Goal: Consume media (video, audio): Consume media (video, audio)

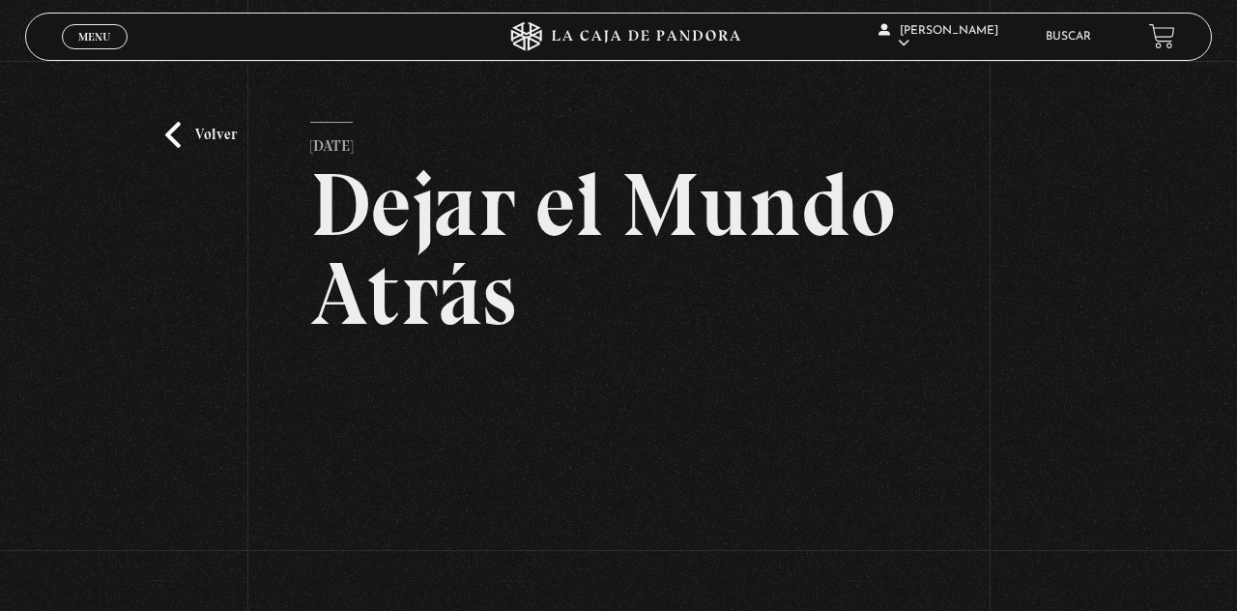
scroll to position [107, 0]
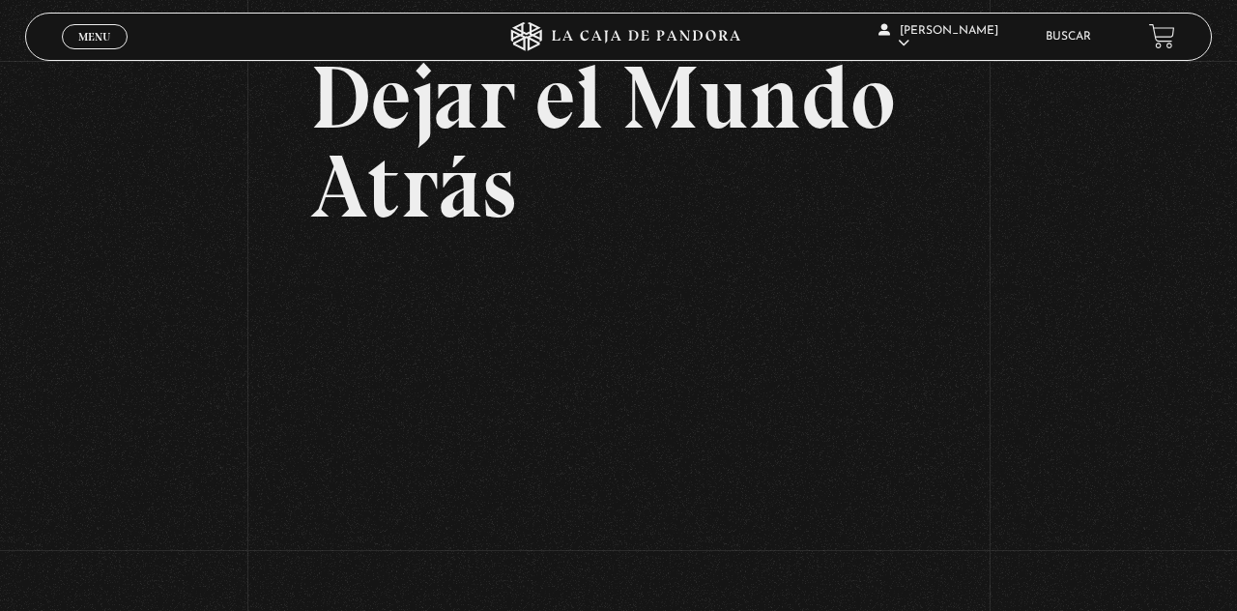
click at [100, 41] on span "Menu" at bounding box center [94, 37] width 32 height 12
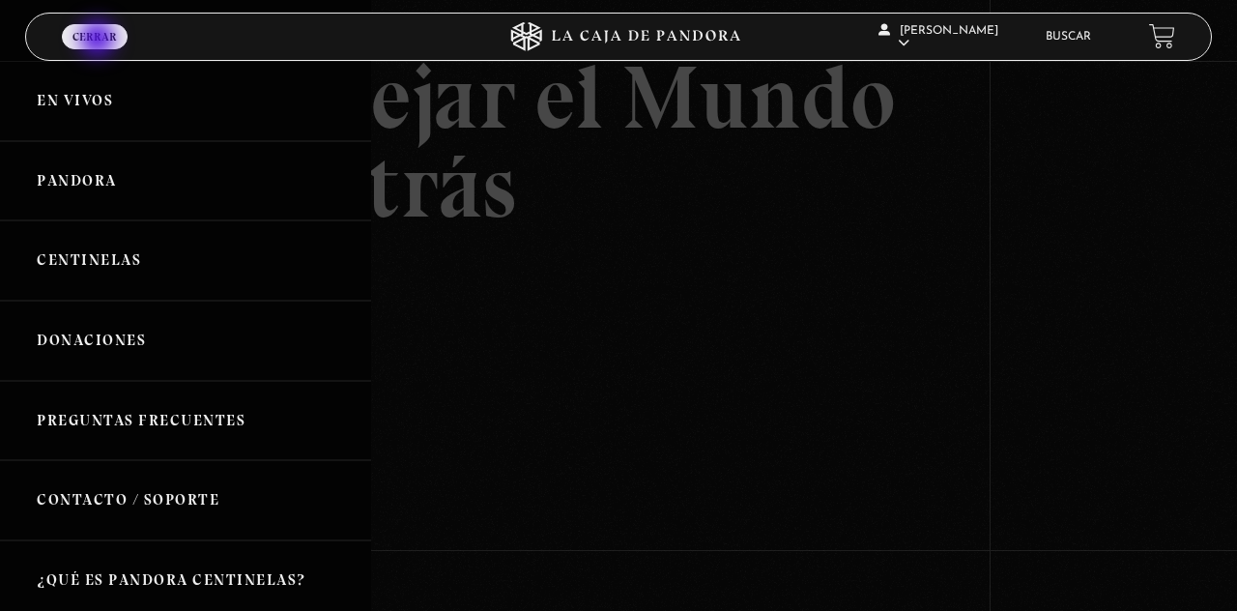
click at [90, 91] on link "En vivos" at bounding box center [185, 101] width 371 height 80
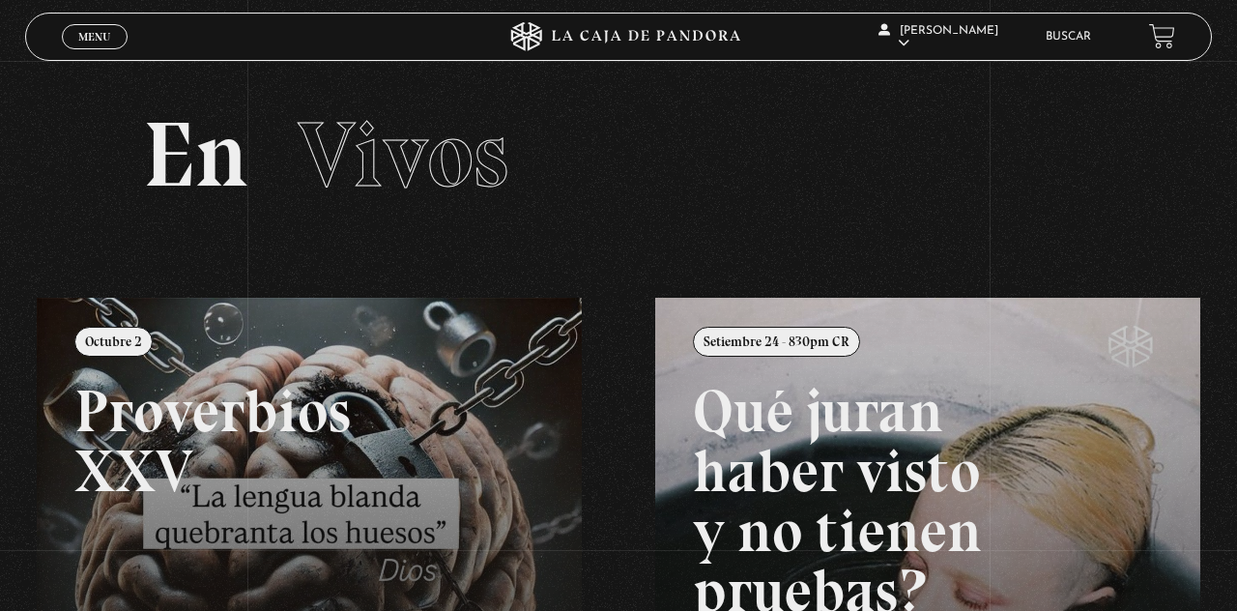
click at [101, 43] on span "Menu" at bounding box center [94, 37] width 32 height 12
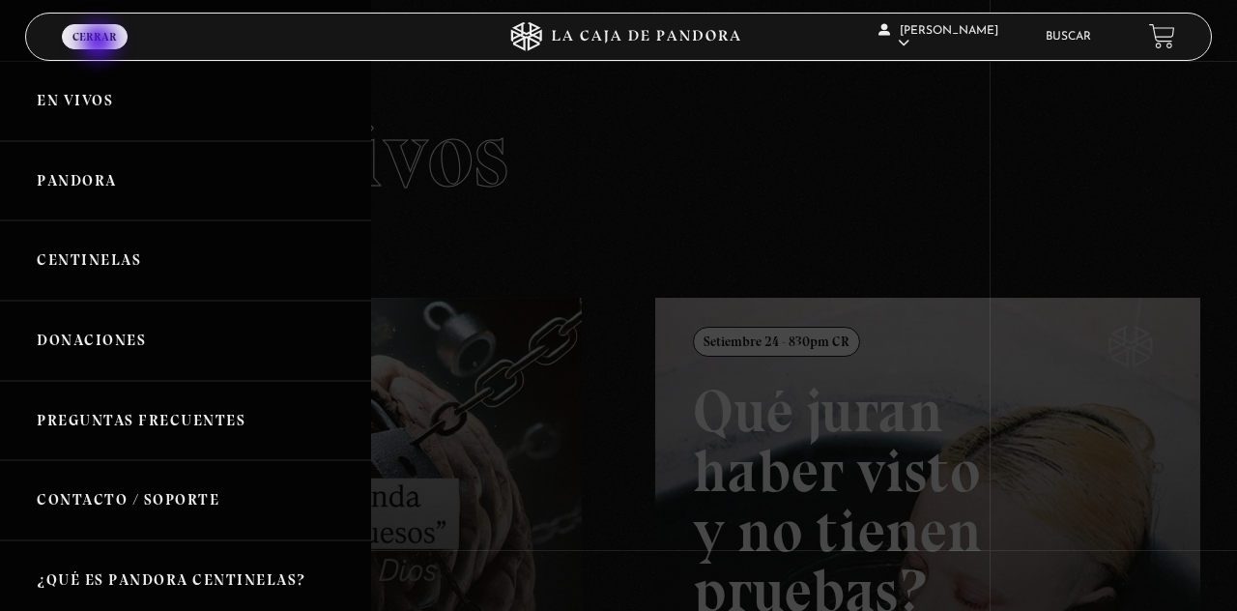
click at [147, 113] on link "En vivos" at bounding box center [185, 101] width 371 height 80
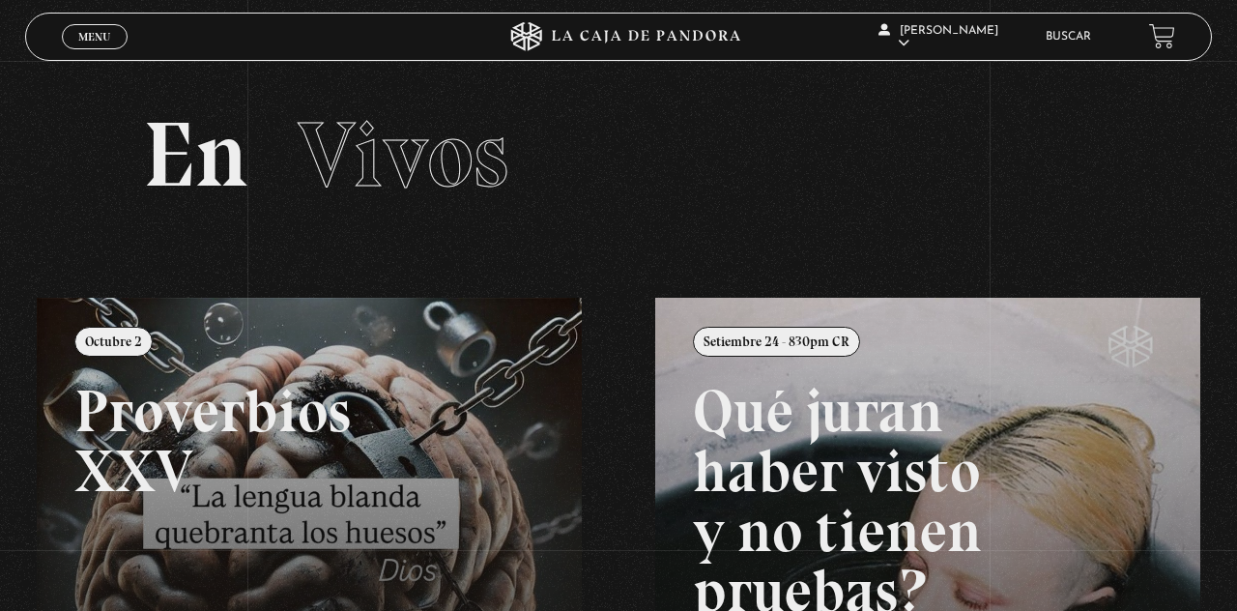
click at [95, 30] on link "Menu Cerrar" at bounding box center [95, 36] width 66 height 25
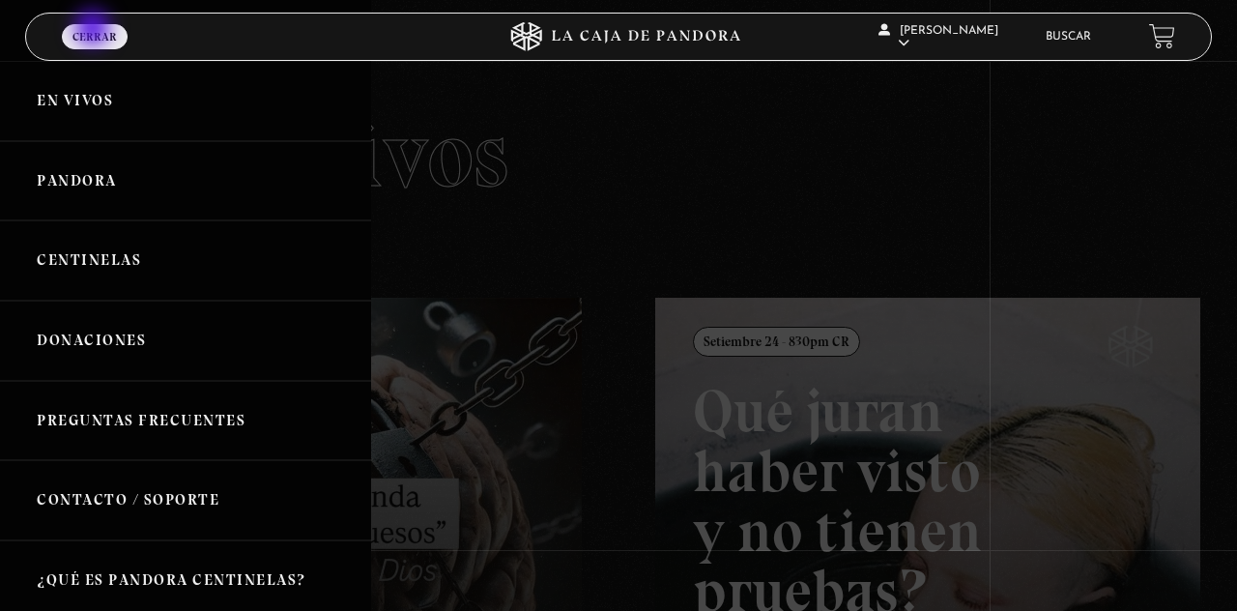
click at [94, 188] on link "Pandora" at bounding box center [185, 181] width 371 height 80
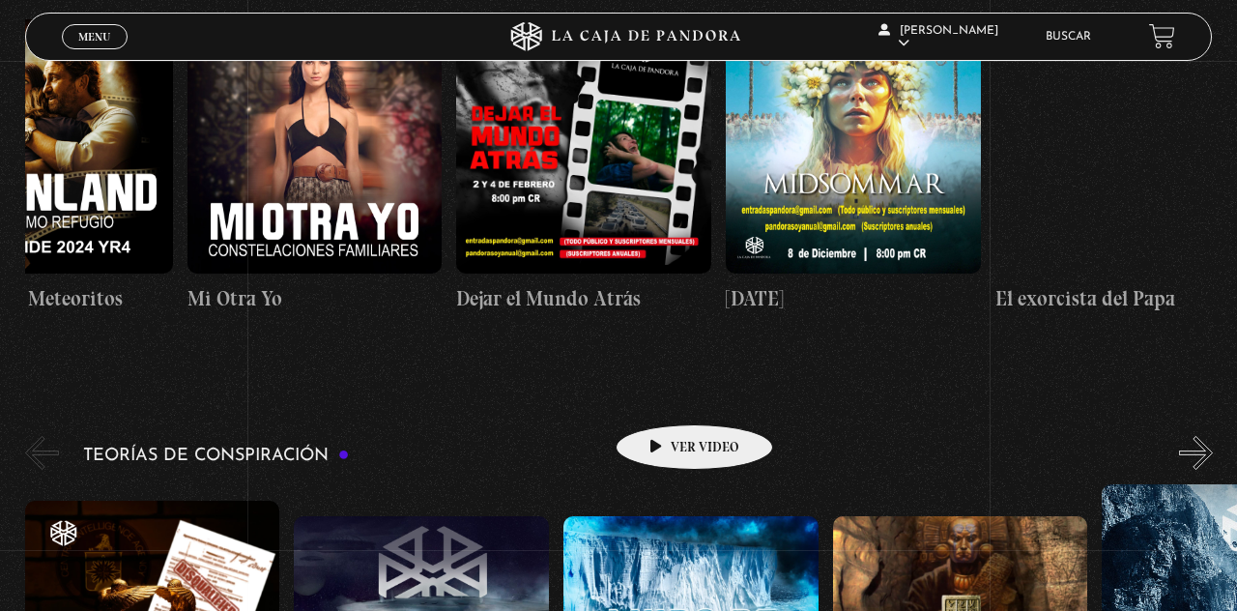
scroll to position [0, 644]
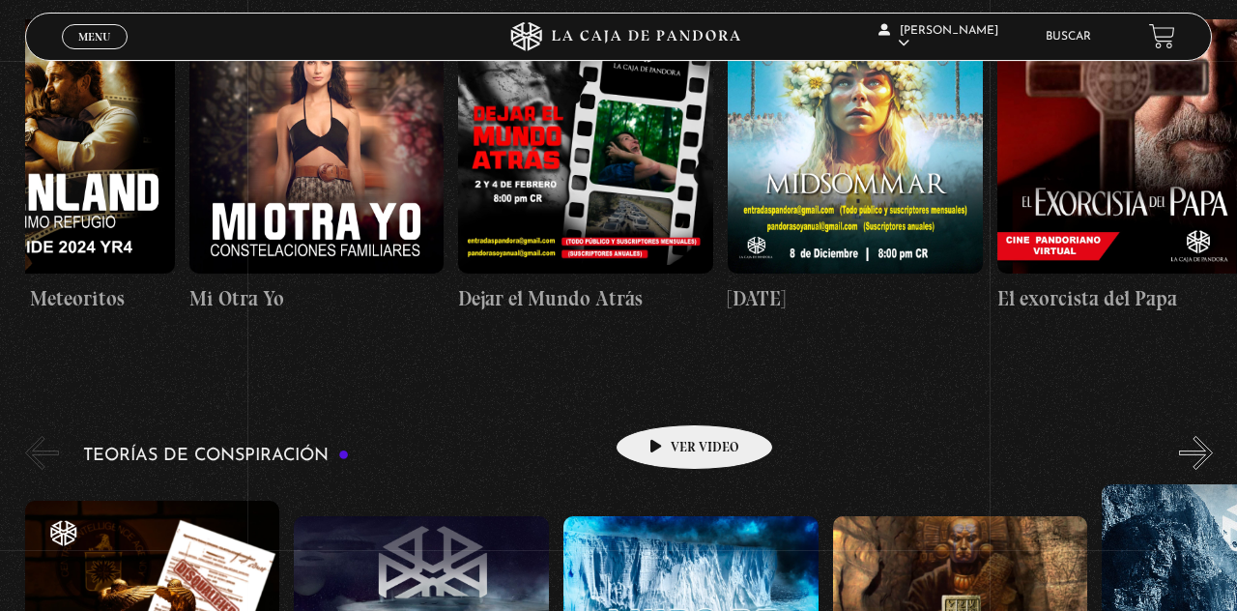
click at [532, 221] on figure at bounding box center [585, 146] width 255 height 255
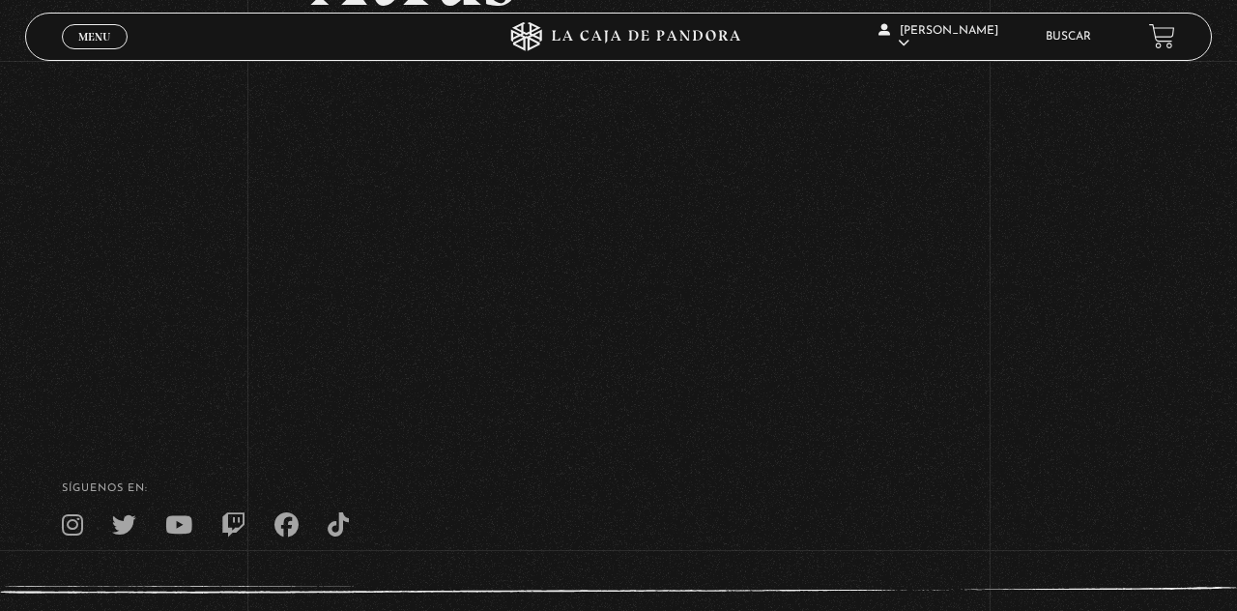
scroll to position [334, 0]
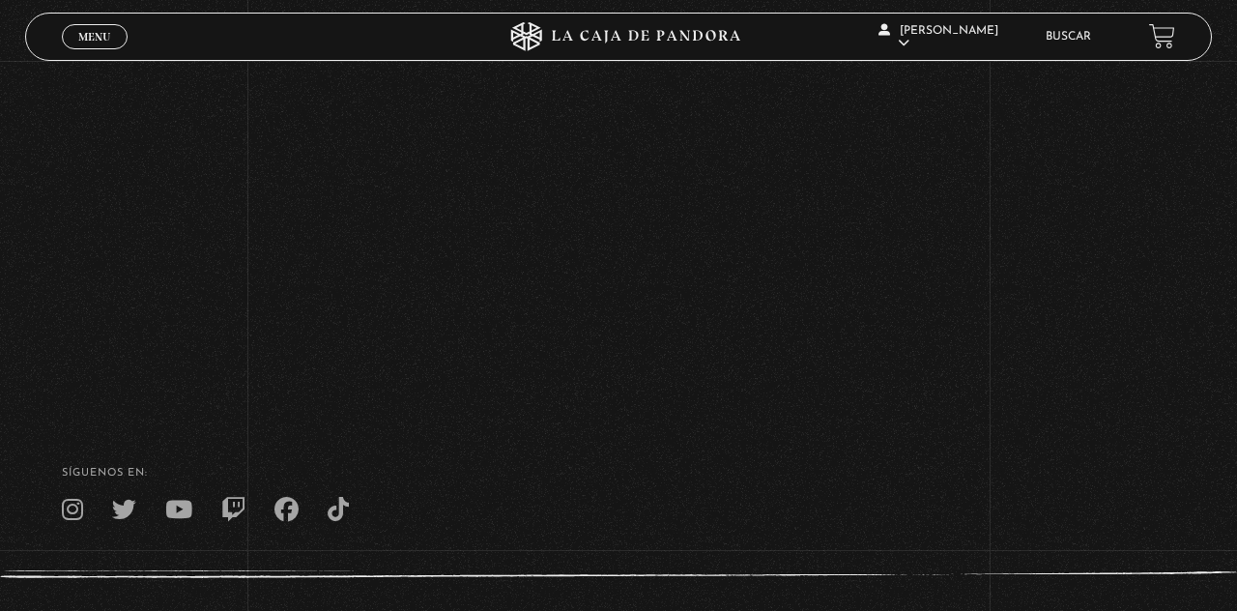
click at [78, 31] on span "Menu" at bounding box center [94, 37] width 32 height 12
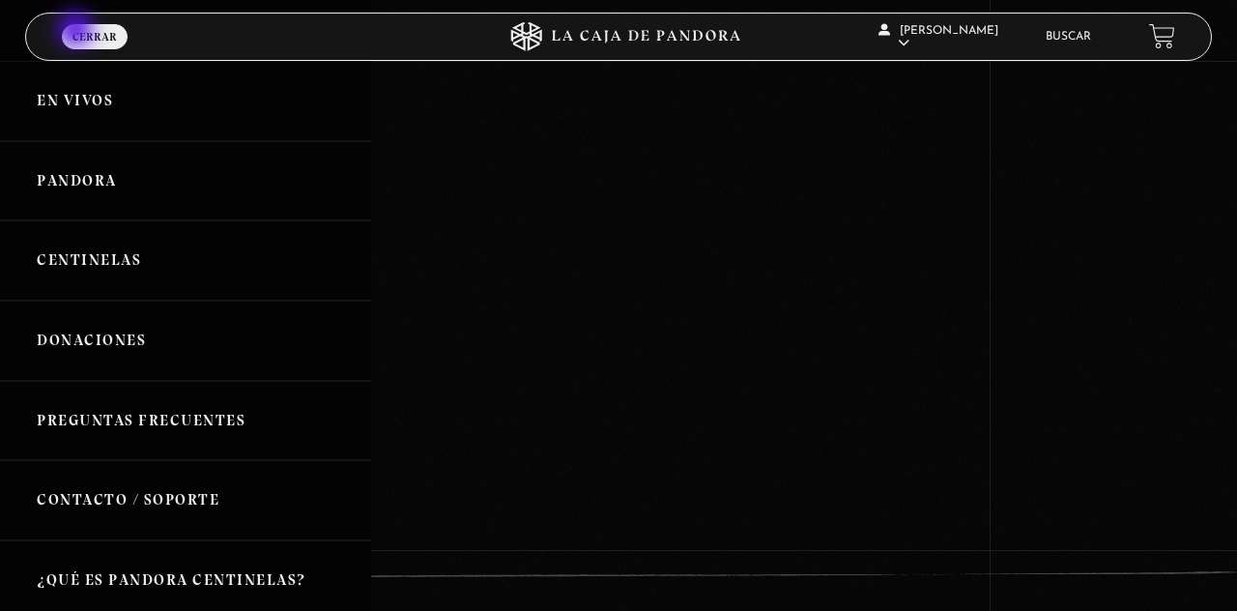
click at [52, 115] on link "En vivos" at bounding box center [185, 101] width 371 height 80
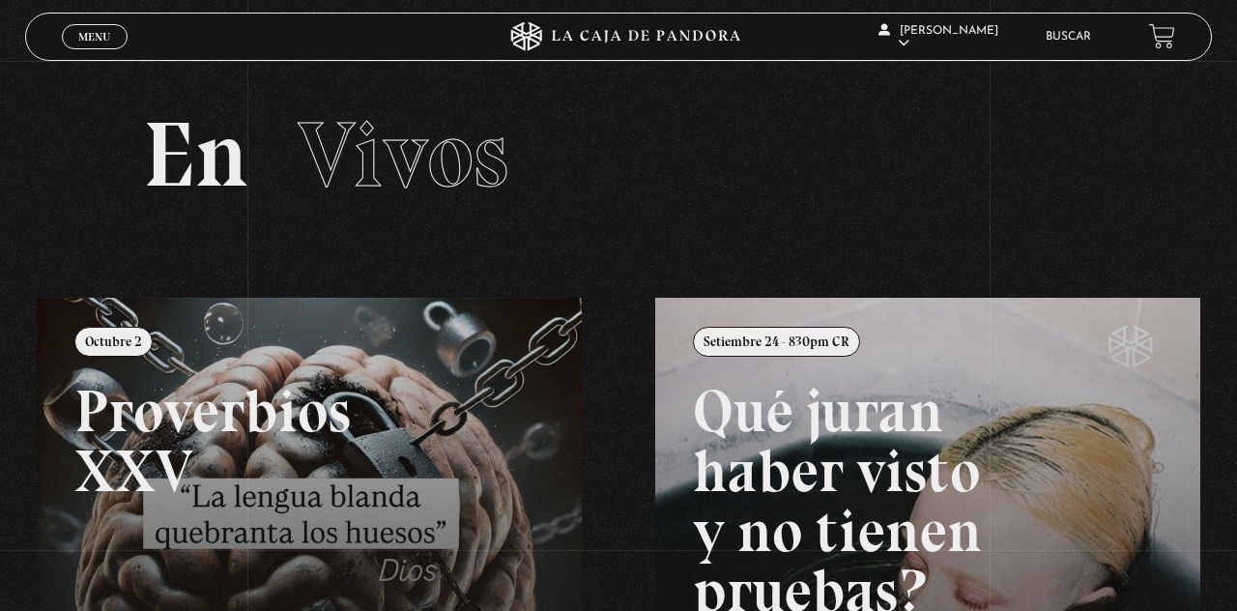
click at [601, 37] on icon at bounding box center [618, 36] width 371 height 29
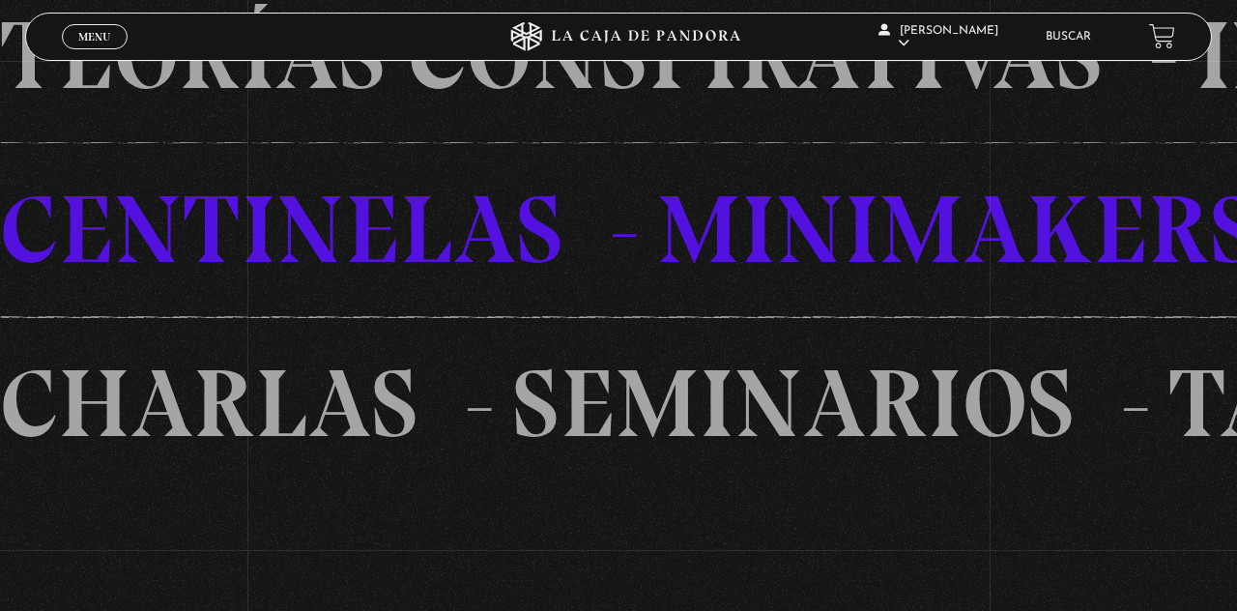
scroll to position [1301, 0]
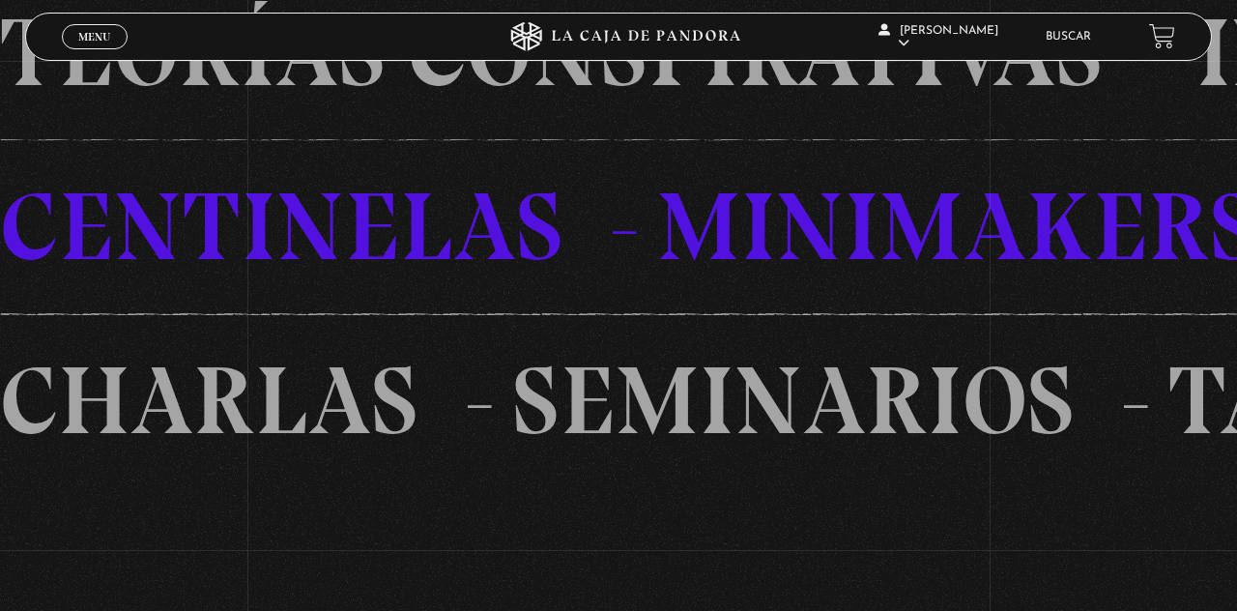
click at [623, 313] on li "CENTINELAS" at bounding box center [330, 226] width 657 height 174
click at [643, 313] on li "CENTINELAS" at bounding box center [329, 226] width 657 height 174
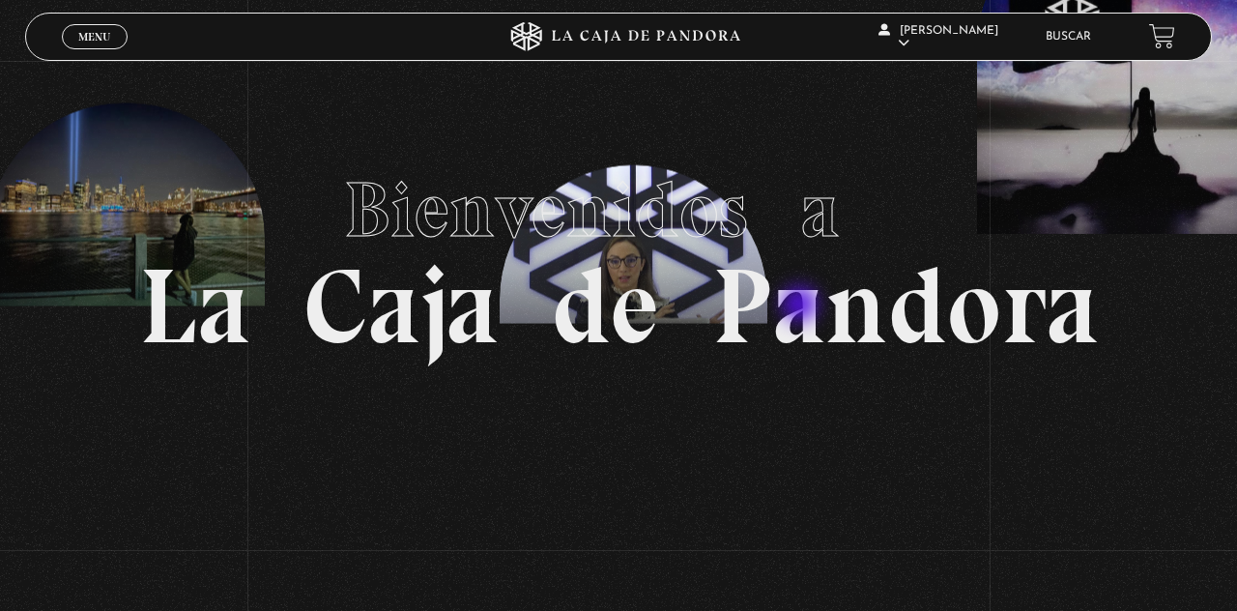
scroll to position [0, 0]
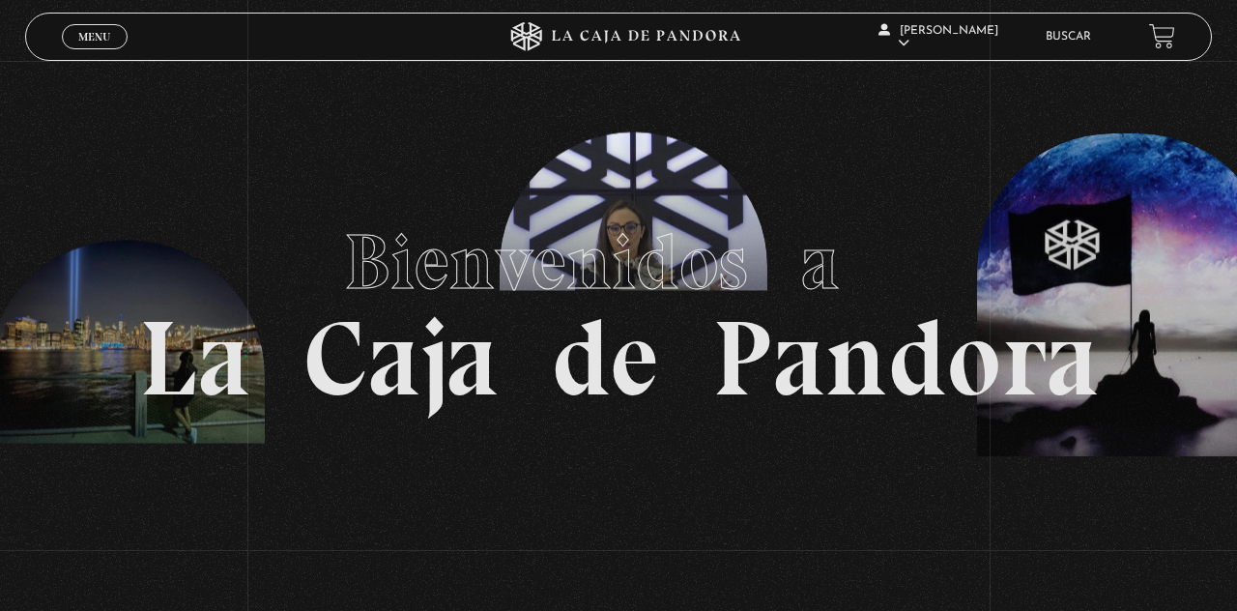
click at [104, 42] on span "Menu" at bounding box center [94, 37] width 32 height 12
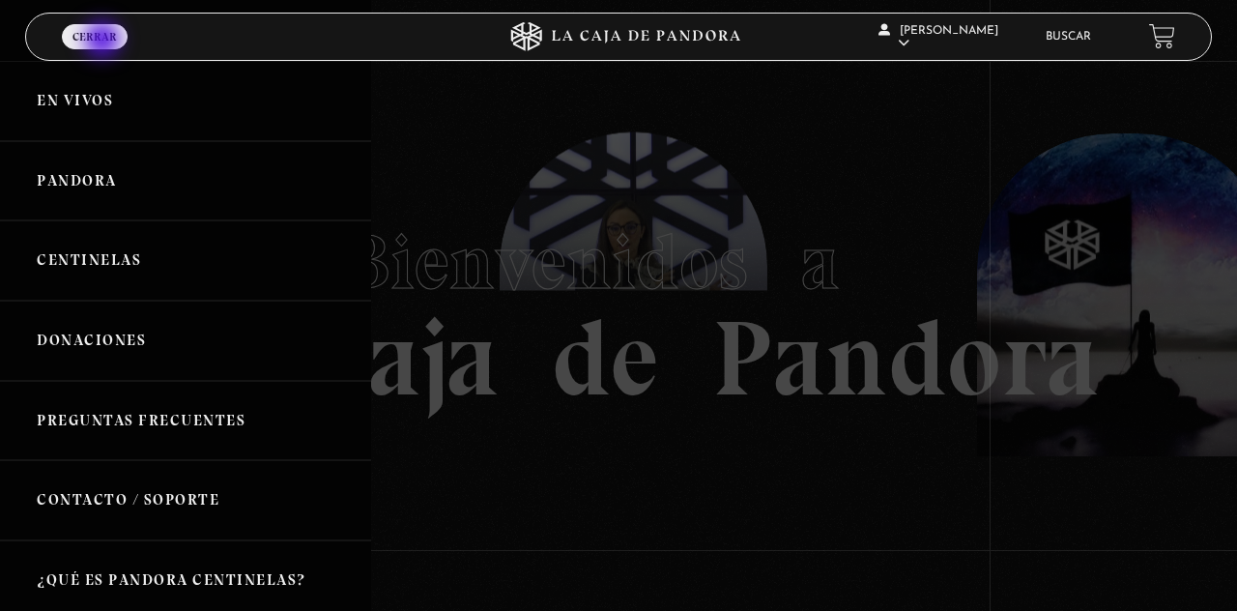
click at [87, 108] on link "En vivos" at bounding box center [185, 101] width 371 height 80
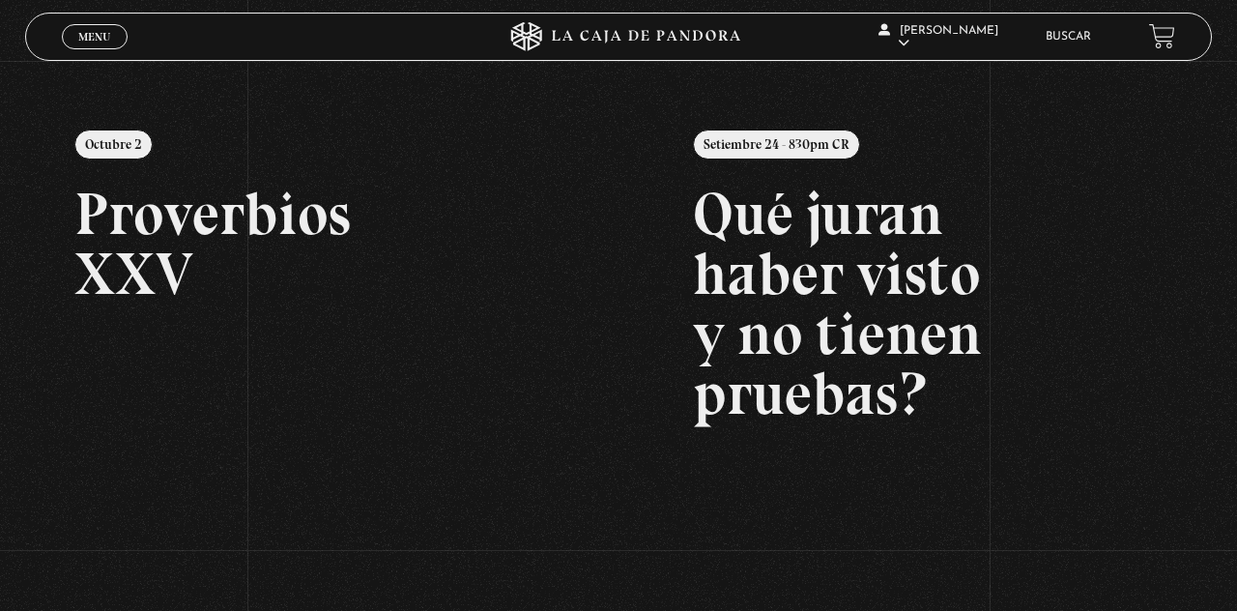
scroll to position [196, 0]
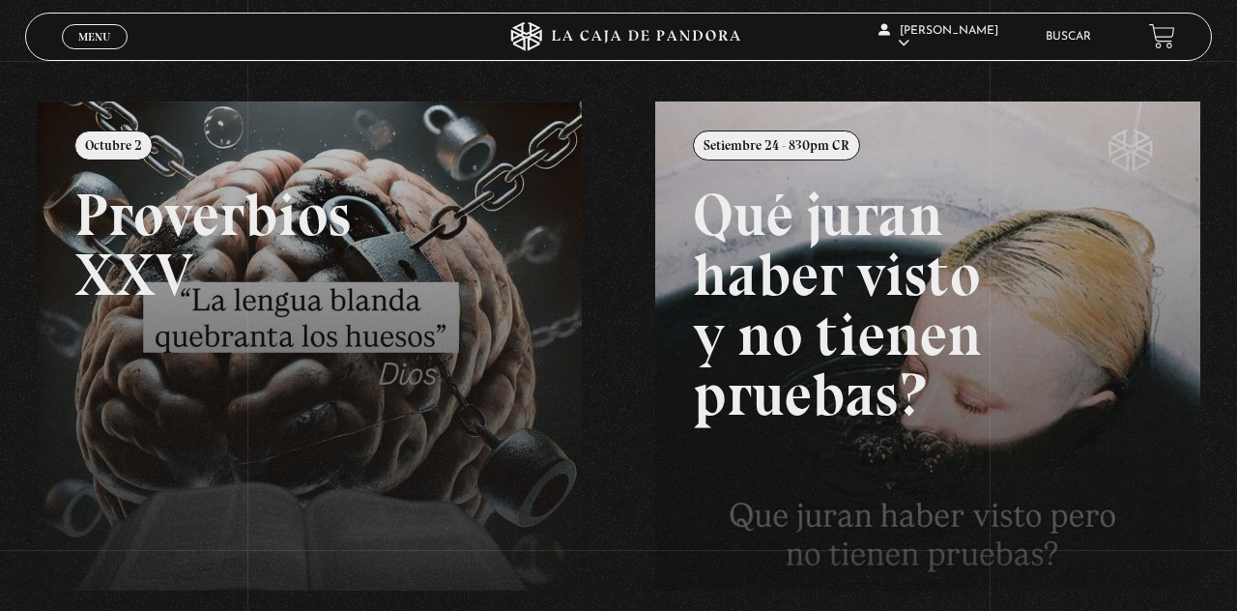
click at [110, 44] on link "Menu Cerrar" at bounding box center [95, 36] width 66 height 25
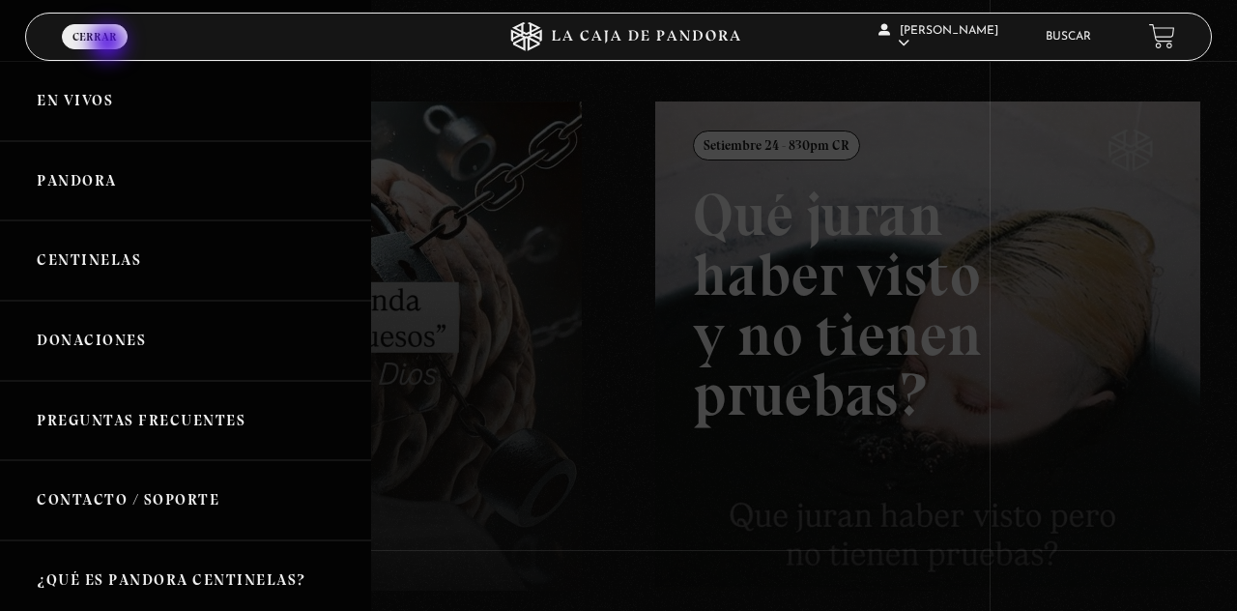
click at [97, 100] on link "En vivos" at bounding box center [185, 101] width 371 height 80
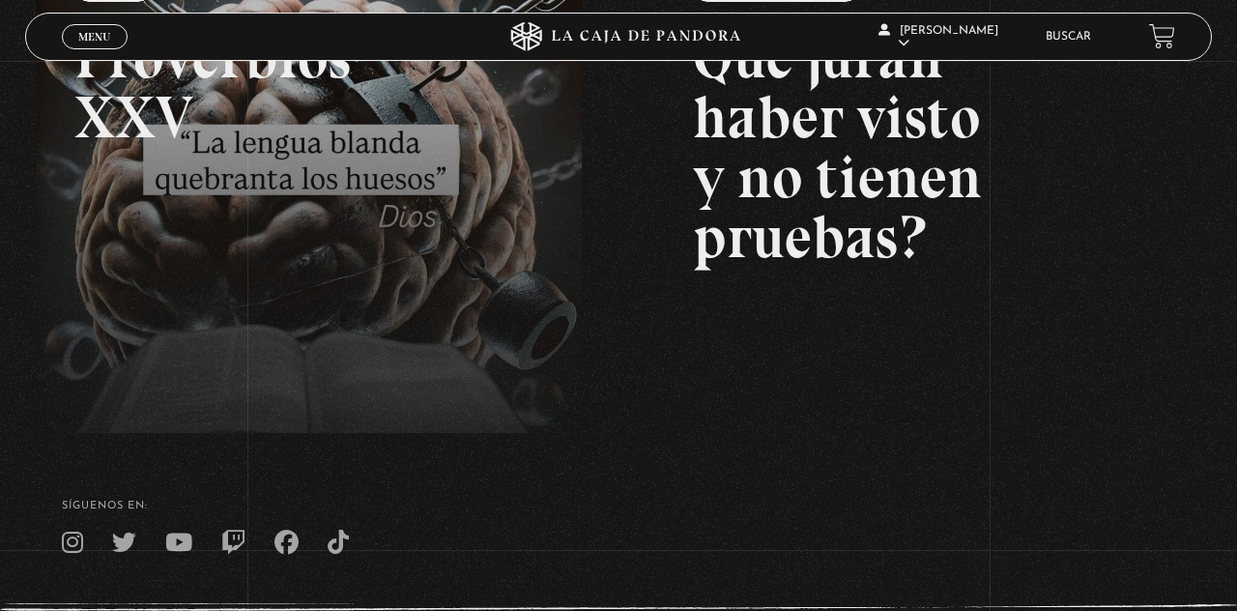
scroll to position [353, 0]
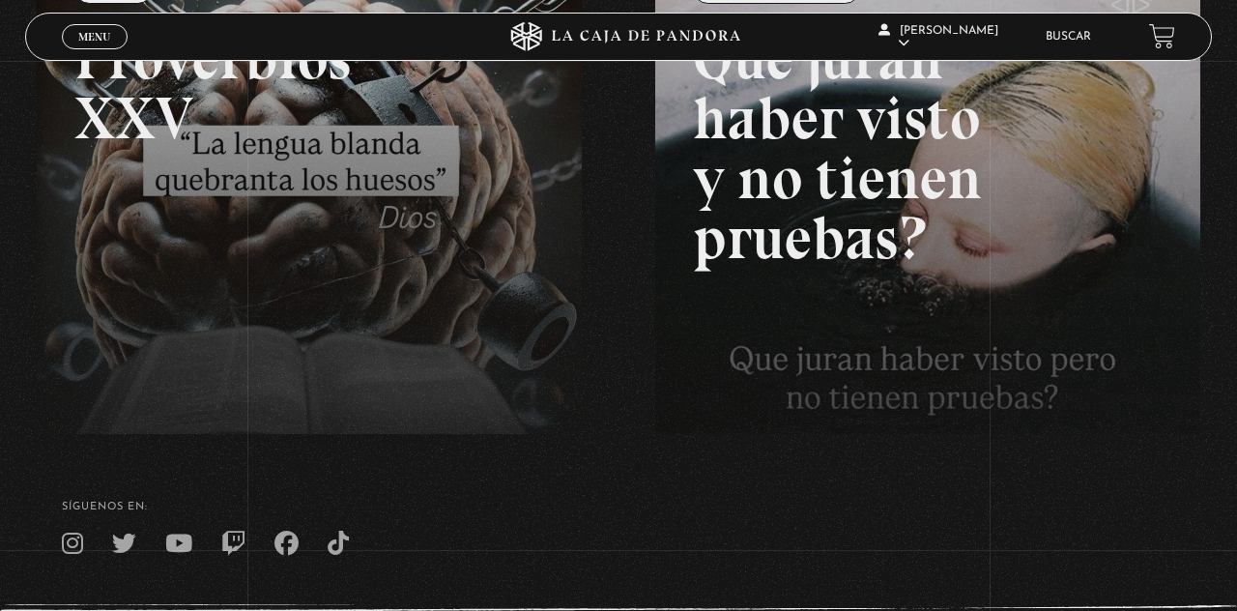
click at [99, 37] on span "Menu" at bounding box center [94, 37] width 32 height 12
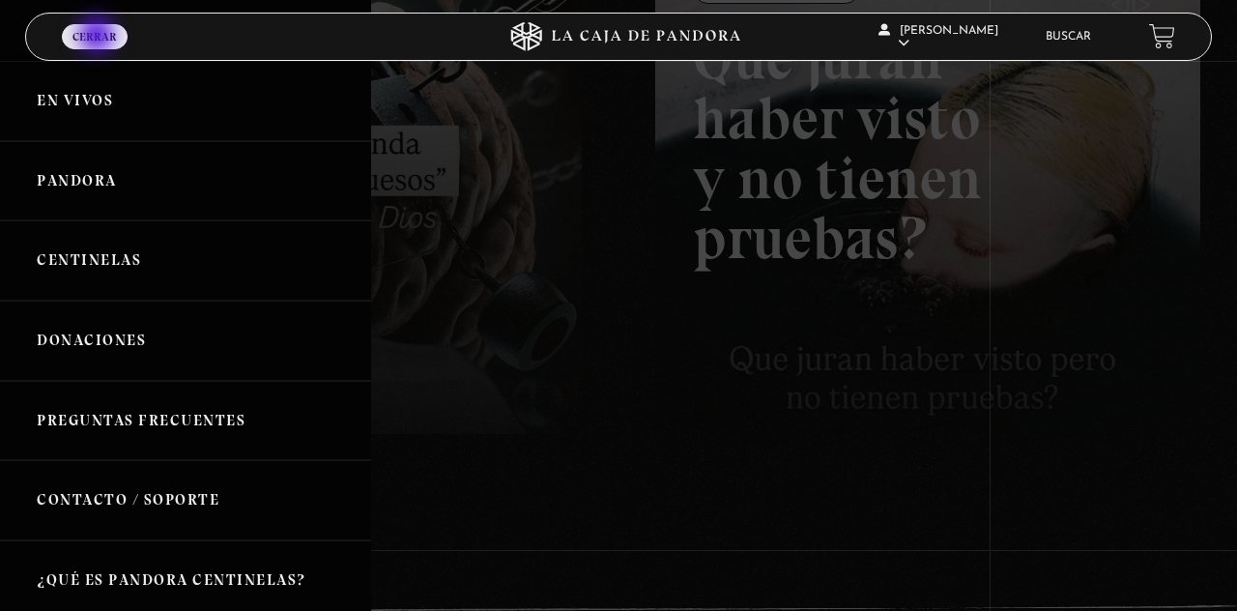
click at [951, 239] on div at bounding box center [618, 305] width 1237 height 611
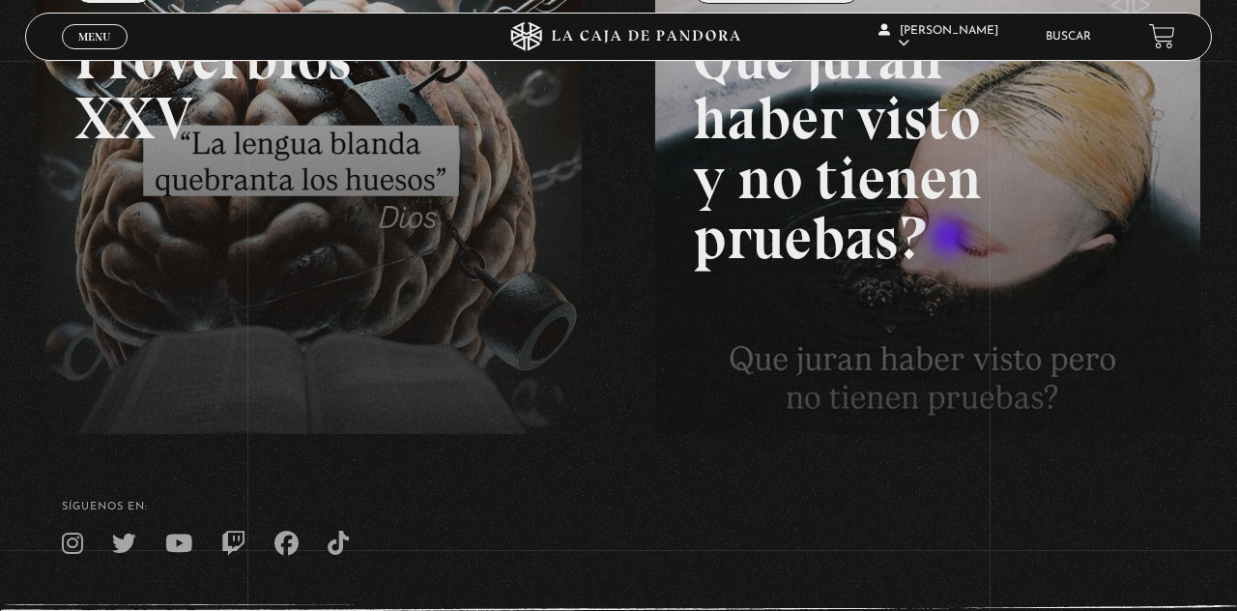
click at [1076, 38] on link "Buscar" at bounding box center [1068, 37] width 45 height 12
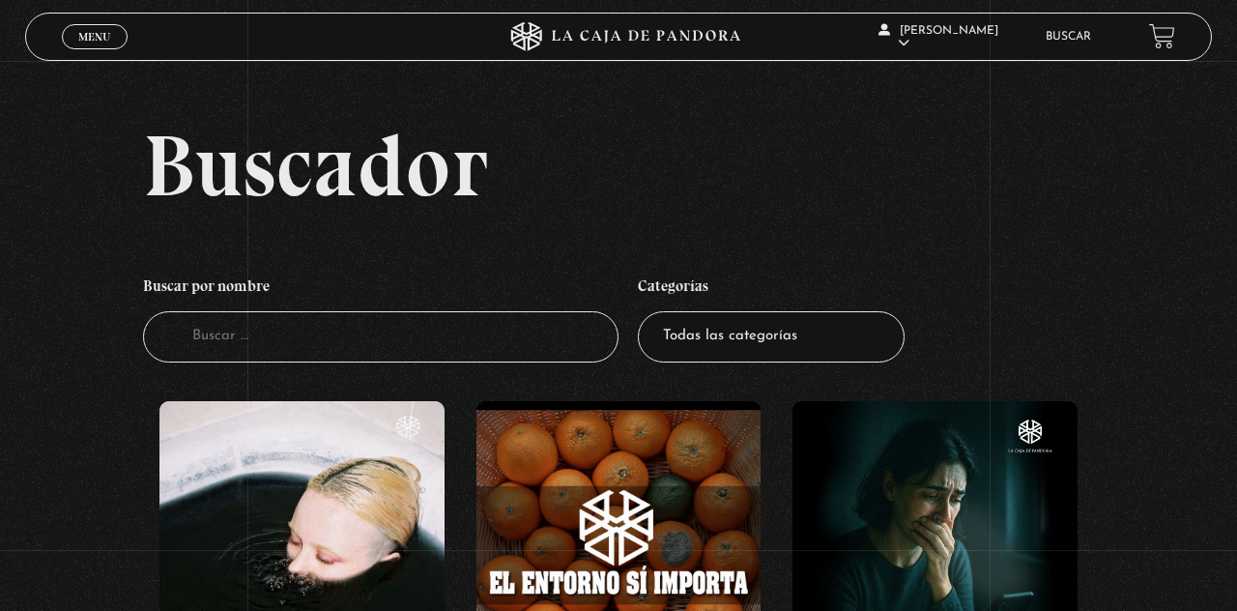
click at [391, 352] on input "Buscador" at bounding box center [381, 336] width 476 height 51
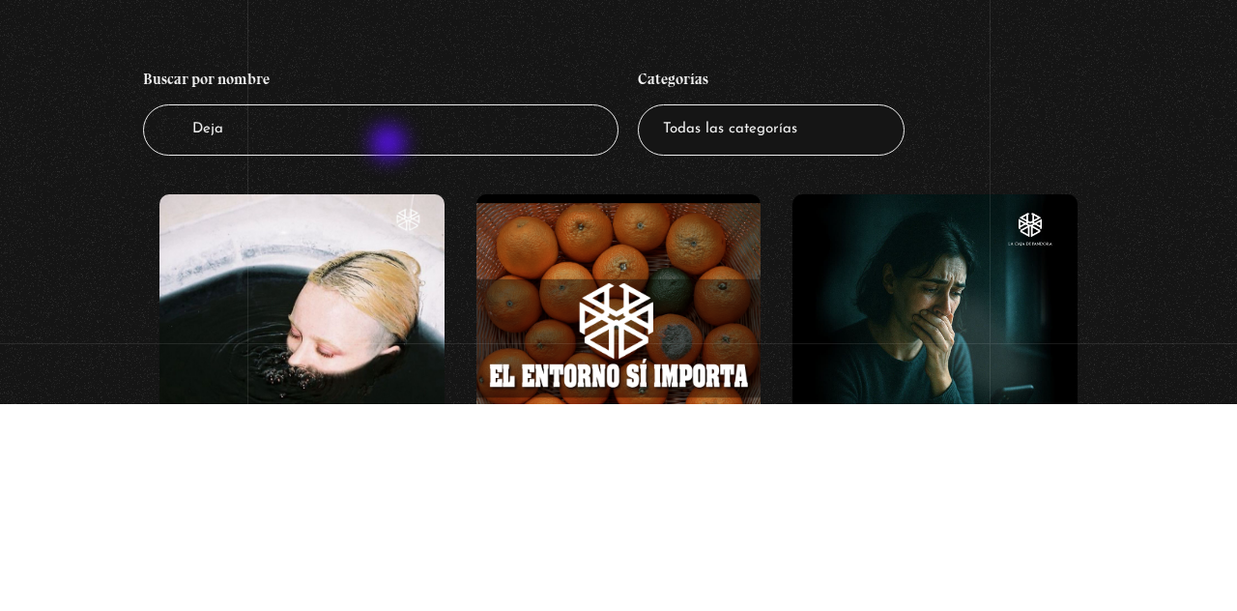
type input "Dejar"
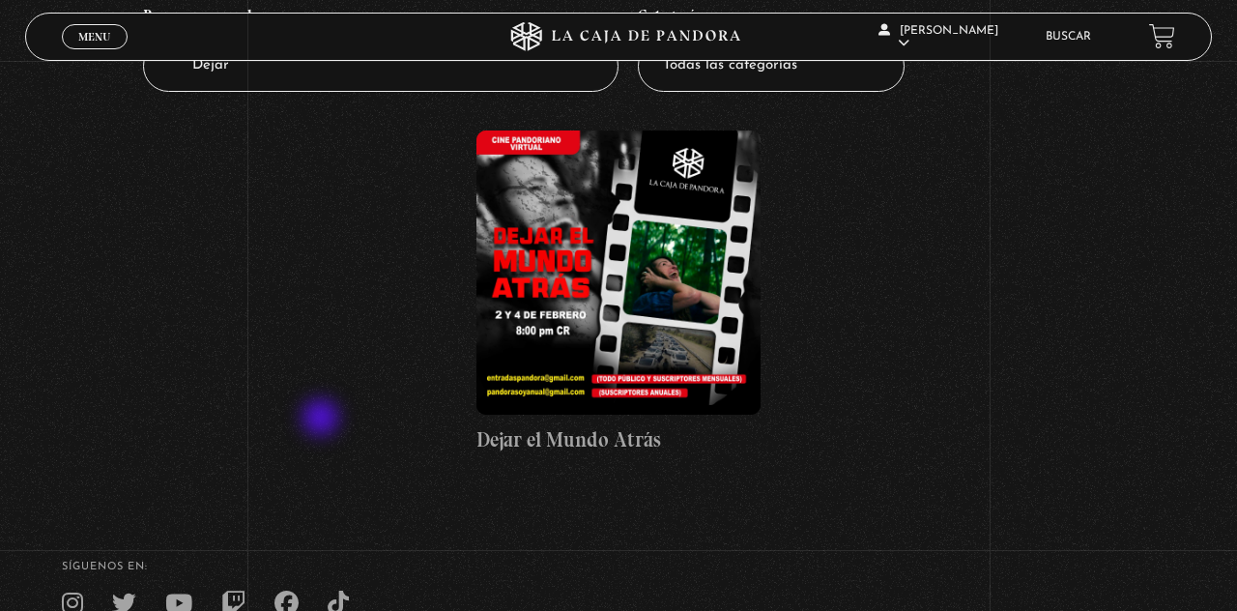
scroll to position [280, 0]
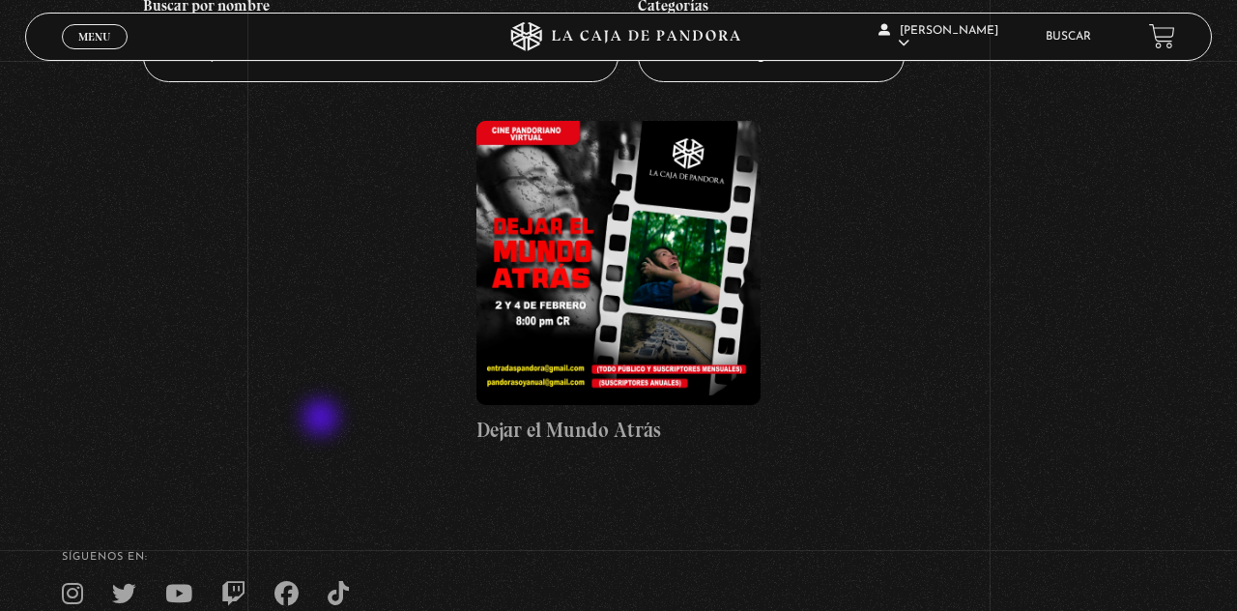
click at [674, 296] on figure at bounding box center [619, 263] width 285 height 285
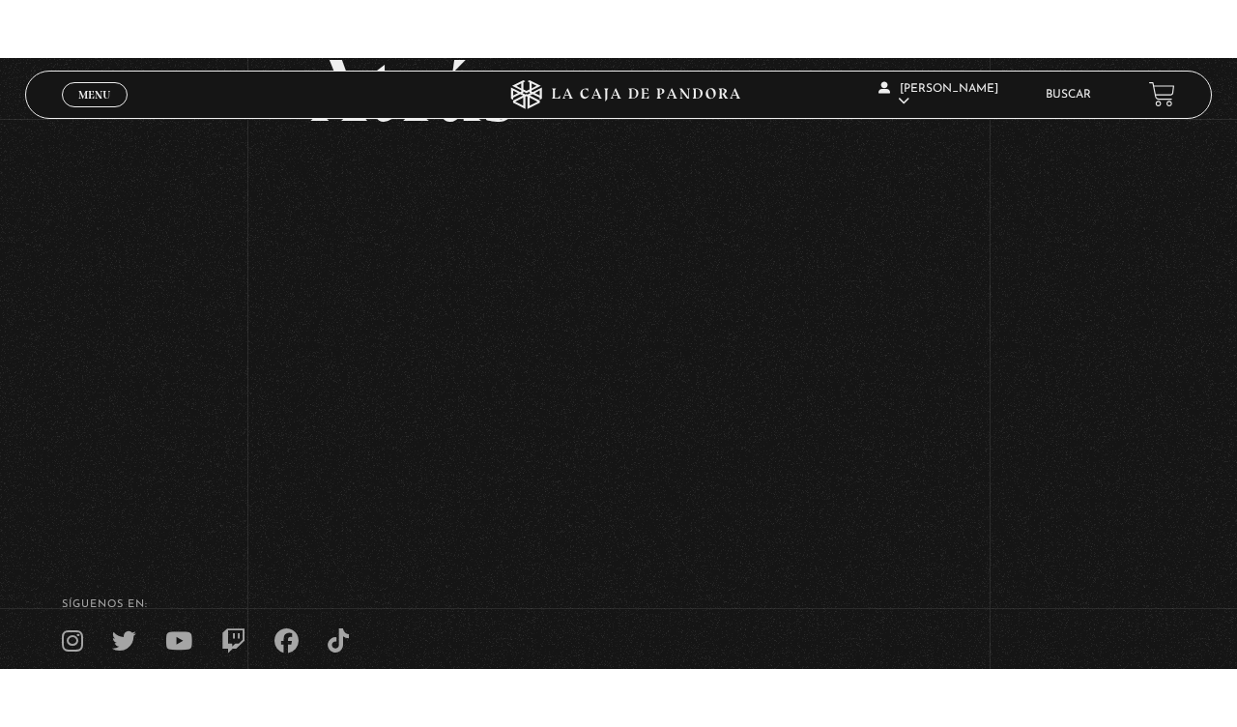
scroll to position [303, 0]
